Goal: Information Seeking & Learning: Understand process/instructions

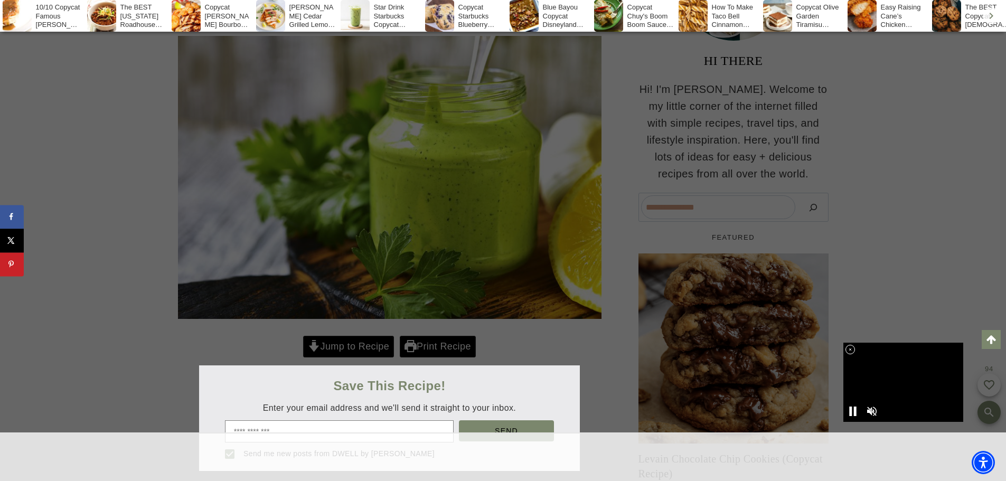
click at [344, 375] on div at bounding box center [503, 240] width 1006 height 481
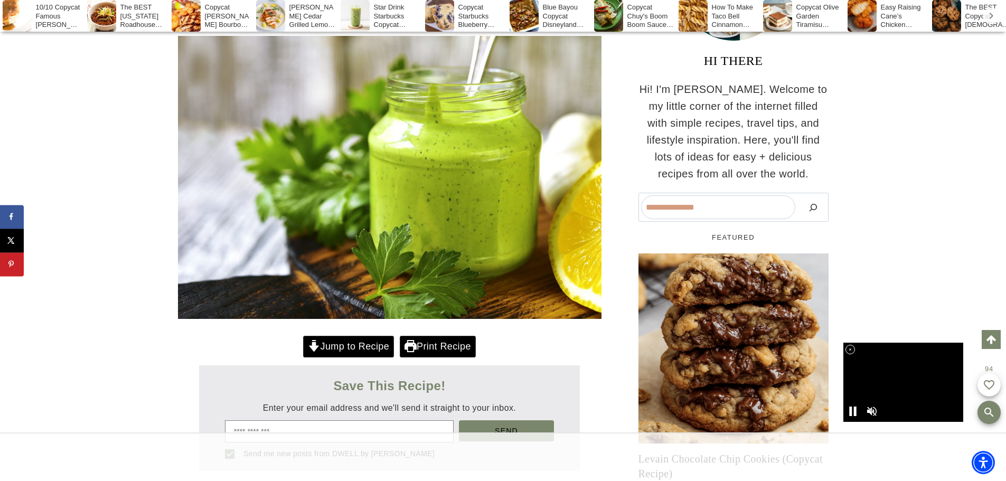
click at [362, 357] on link "Jump to Recipe" at bounding box center [348, 347] width 91 height 22
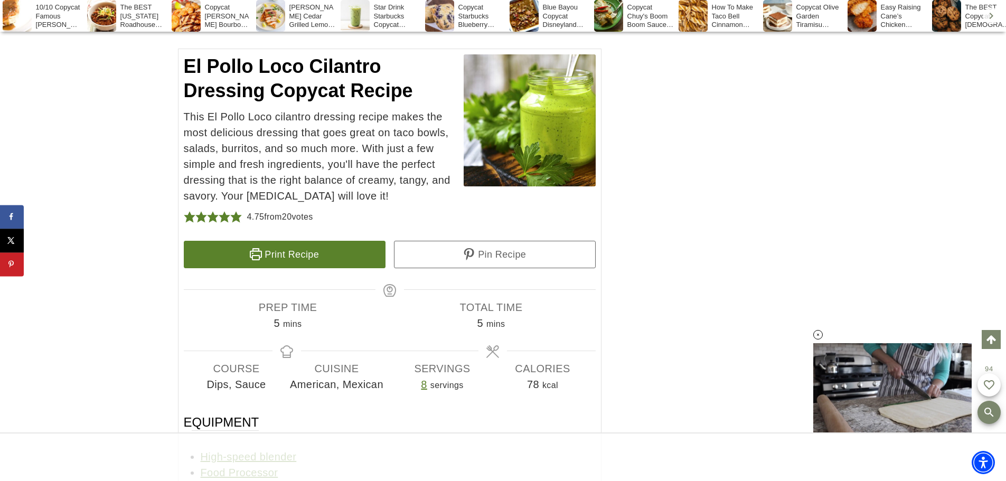
scroll to position [5231, 0]
